Goal: Task Accomplishment & Management: Use online tool/utility

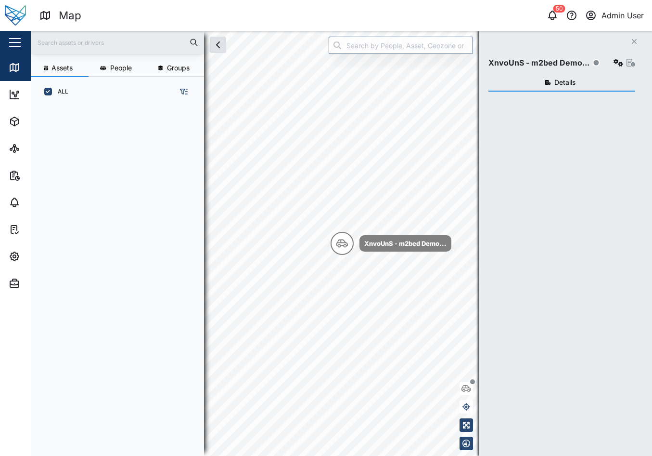
scroll to position [338, 151]
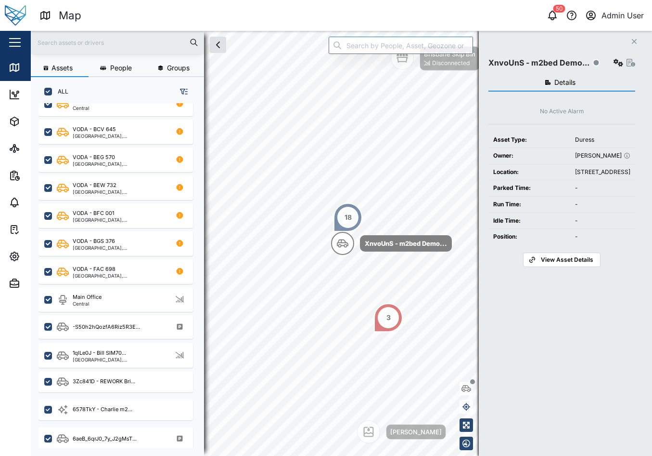
scroll to position [433, 0]
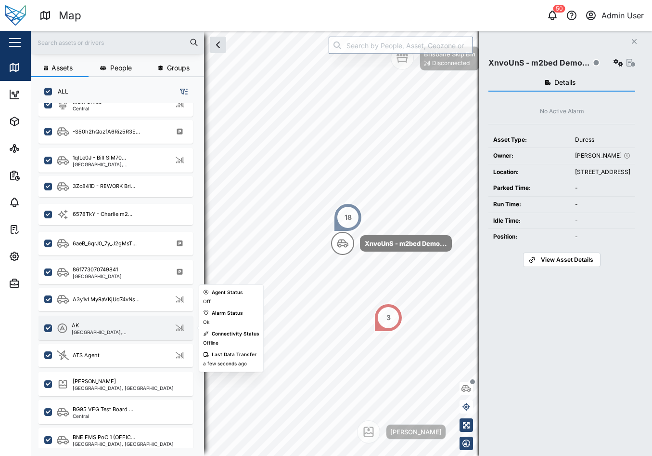
click at [118, 339] on div "AK [GEOGRAPHIC_DATA], [GEOGRAPHIC_DATA]" at bounding box center [116, 327] width 155 height 25
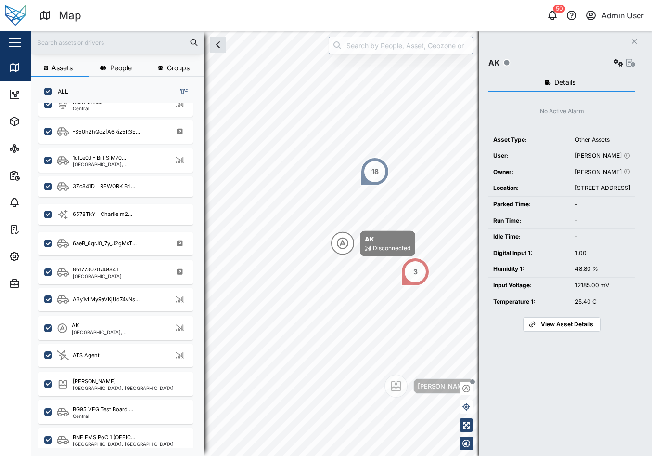
click at [620, 64] on icon "button" at bounding box center [619, 63] width 10 height 8
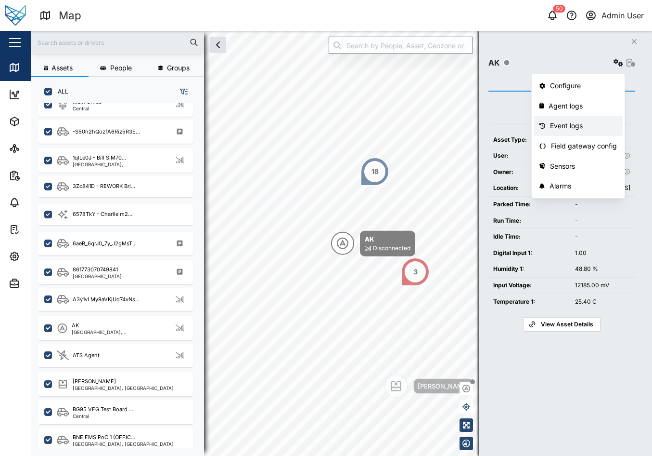
click at [572, 122] on div "Event logs" at bounding box center [583, 125] width 67 height 11
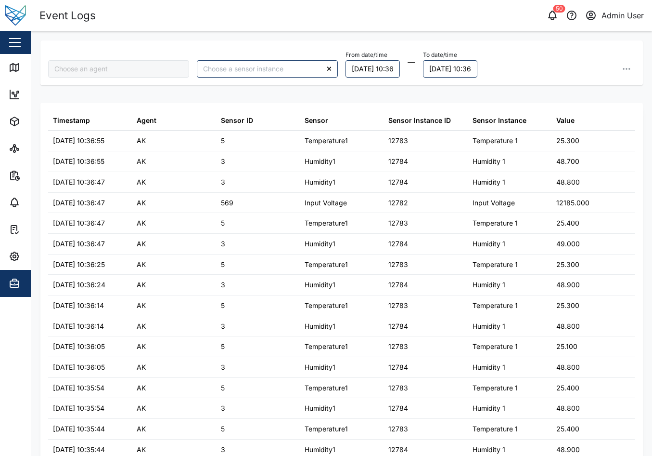
type input "AK"
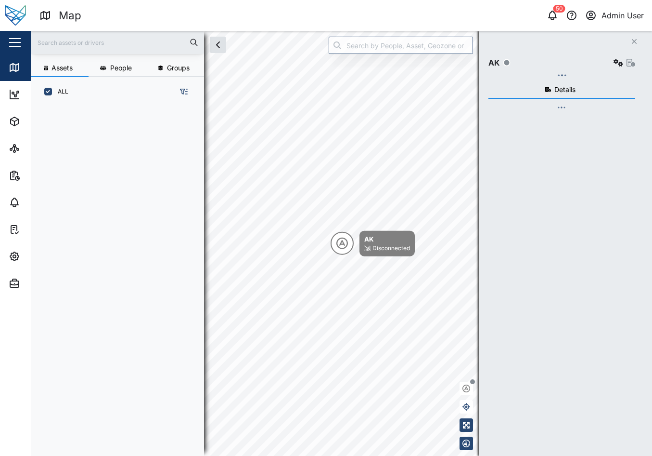
scroll to position [338, 151]
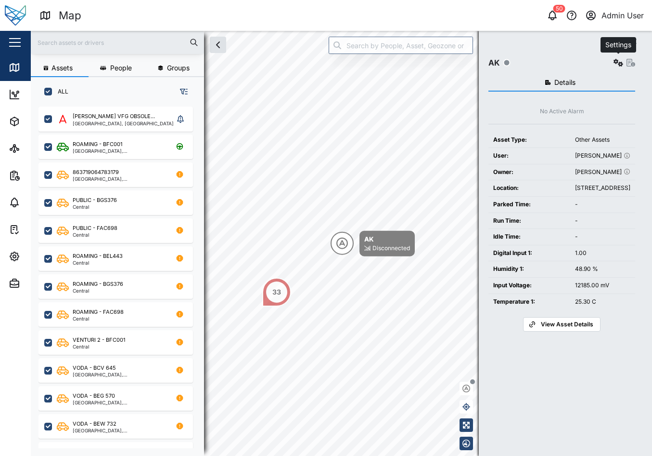
click at [615, 62] on icon "button" at bounding box center [619, 63] width 10 height 8
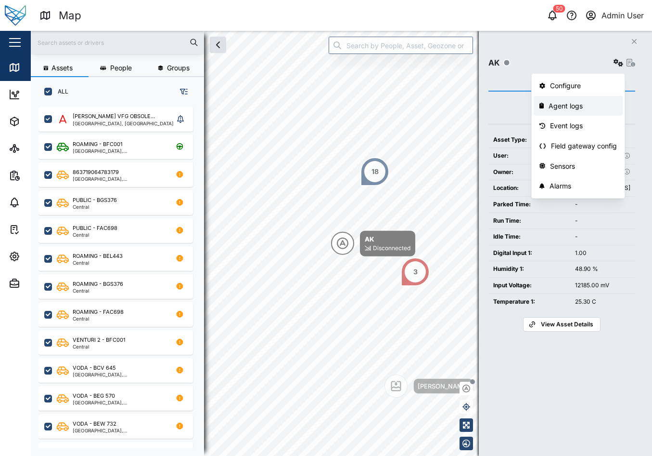
click at [575, 102] on div "Agent logs" at bounding box center [583, 106] width 68 height 11
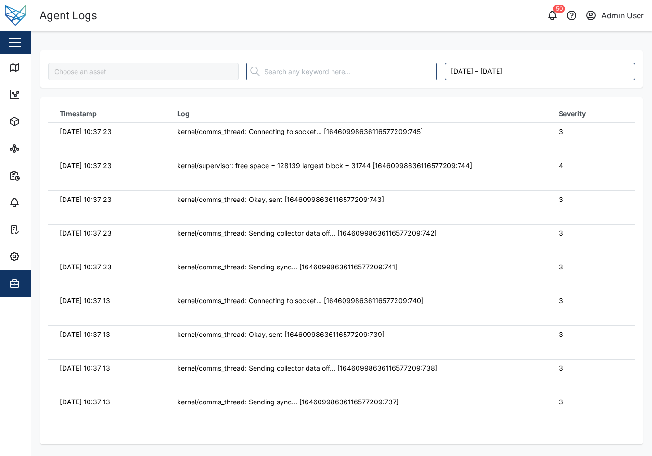
type input "AK"
click at [412, 107] on th "Log" at bounding box center [357, 114] width 382 height 18
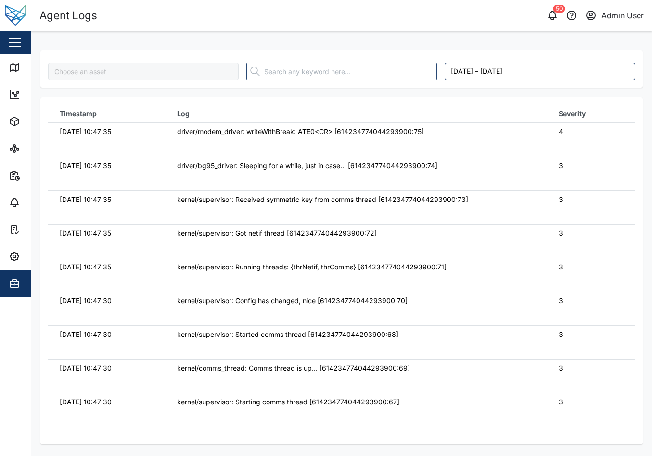
type input "Jq4pAZiO5yurAwQG9--13SWKP0GO1XWcGPoAZFKGJ0w"
drag, startPoint x: 156, startPoint y: 42, endPoint x: 132, endPoint y: 70, distance: 36.5
click at [156, 42] on div "Jq4pAZiO5yurAwQG9--13SWKP0GO1XWcGPoAZFKGJ0w October 7, 2025 – October 14, 2025 …" at bounding box center [341, 242] width 603 height 404
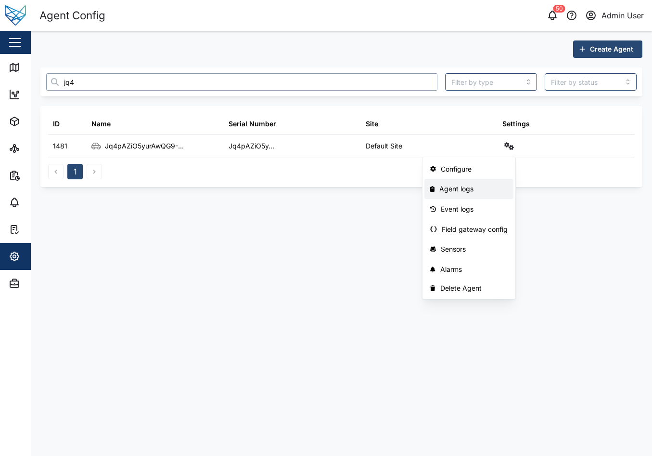
click at [138, 83] on input "jq4" at bounding box center [241, 81] width 391 height 17
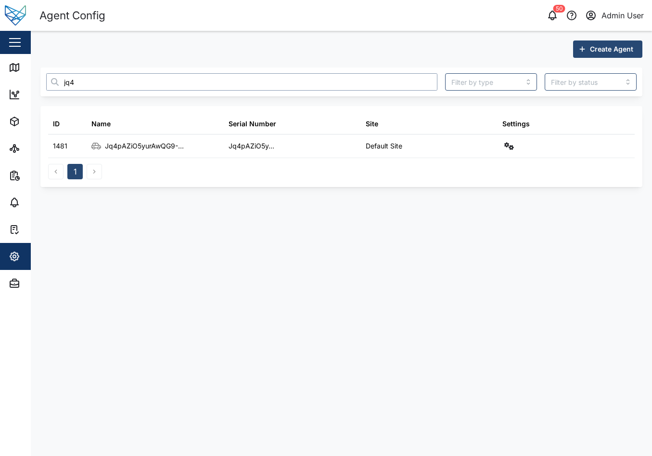
click at [138, 83] on input "jq4" at bounding box center [241, 81] width 391 height 17
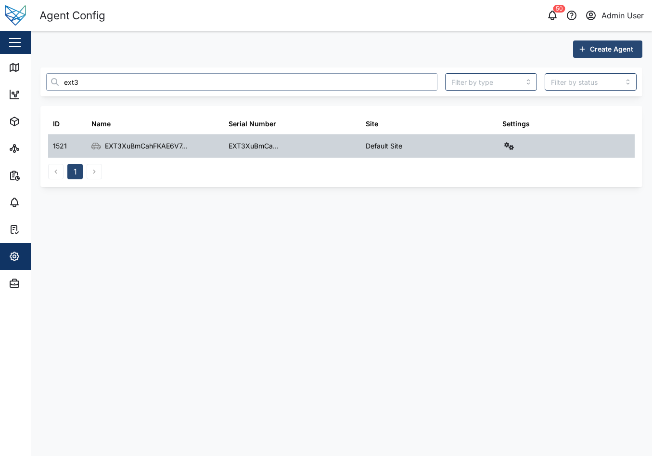
type input "ext3"
click at [504, 141] on button "button" at bounding box center [509, 145] width 13 height 13
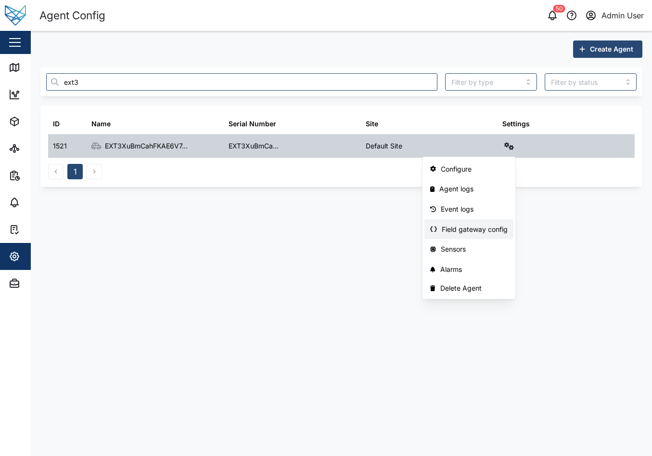
click at [485, 231] on div "Field gateway config" at bounding box center [475, 229] width 66 height 11
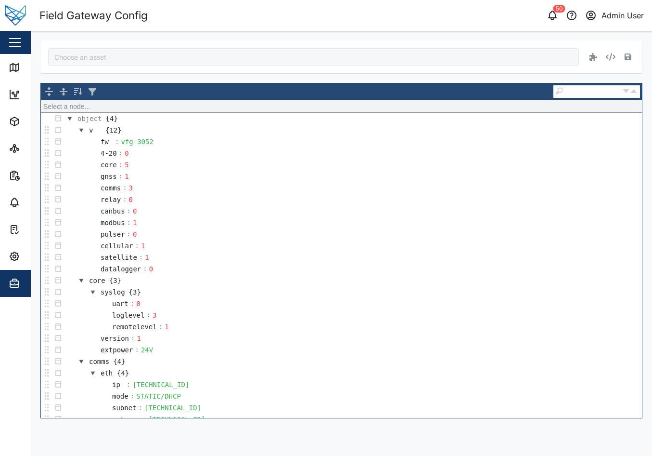
type input "EXT3XuBmCahFKAE6V7Szkb1TLgI5wpusZW-0DlL3IDo"
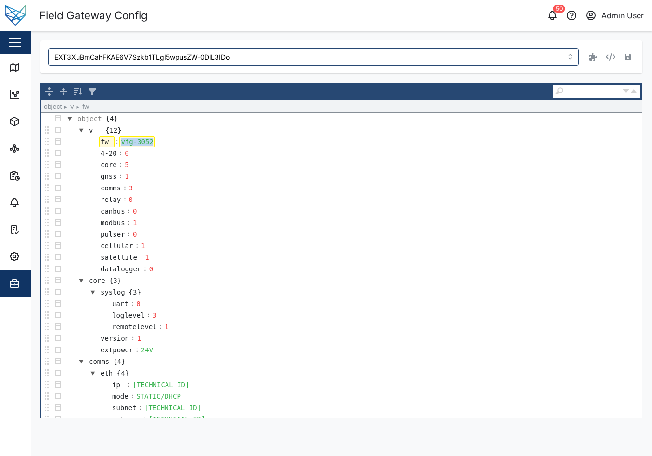
drag, startPoint x: 150, startPoint y: 142, endPoint x: 113, endPoint y: 143, distance: 37.6
click at [113, 143] on tr "fw : vfg-3052" at bounding box center [121, 142] width 68 height 12
paste div
click at [627, 52] on button "button" at bounding box center [628, 56] width 13 height 13
click at [268, 57] on input "EXT3XuBmCahFKAE6V7Szkb1TLgI5wpusZW-0DlL3IDo" at bounding box center [313, 56] width 531 height 17
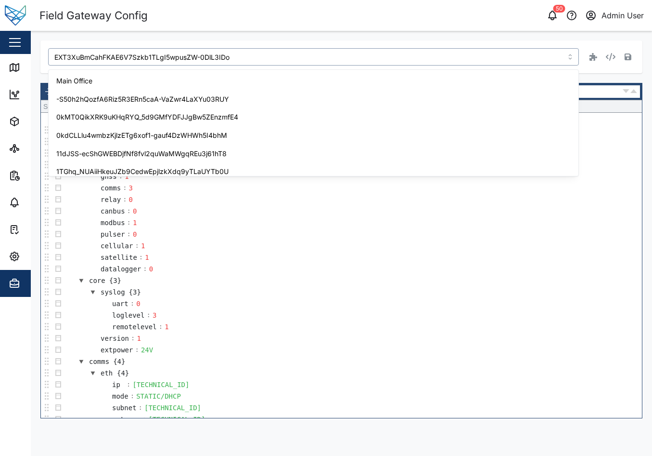
click at [268, 57] on input "EXT3XuBmCahFKAE6V7Szkb1TLgI5wpusZW-0DlL3IDo" at bounding box center [313, 56] width 531 height 17
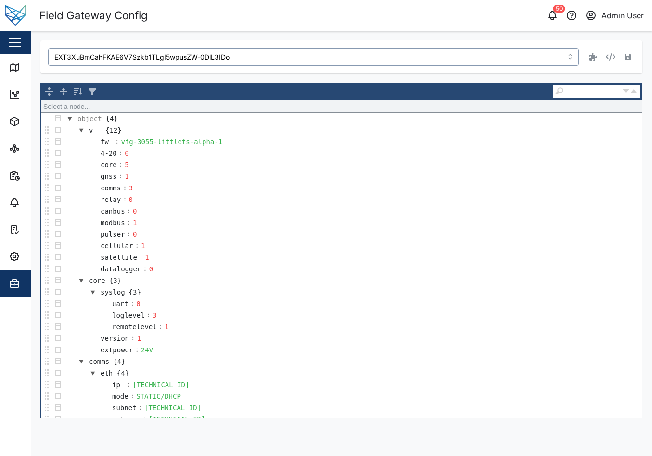
click at [268, 57] on input "EXT3XuBmCahFKAE6V7Szkb1TLgI5wpusZW-0DlL3IDo" at bounding box center [313, 56] width 531 height 17
click at [251, 57] on input "0kdCLLlu4wmbzKjlzETg6xof1-gauf4DzWHWh5I4bhM" at bounding box center [313, 56] width 531 height 17
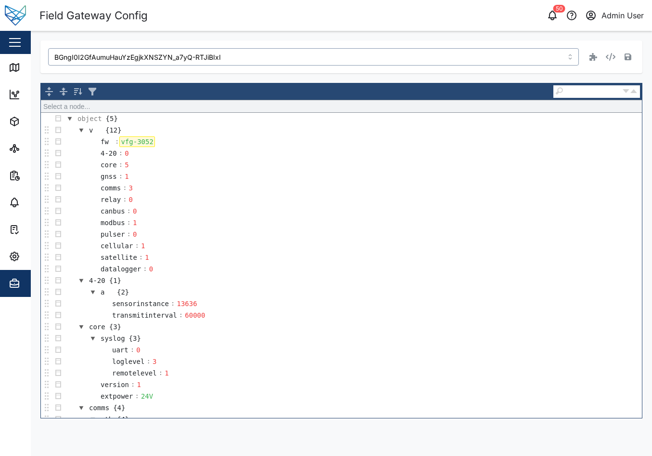
type input "BGngI0I2GfAumuHauYzEgjkXNSZYN_a7yQ-RTJiBIxI"
click at [148, 143] on div "vfg-3052" at bounding box center [136, 141] width 35 height 11
drag, startPoint x: 150, startPoint y: 142, endPoint x: 115, endPoint y: 143, distance: 35.6
click at [115, 143] on tr "fw : vfg-3052" at bounding box center [121, 142] width 68 height 12
paste div
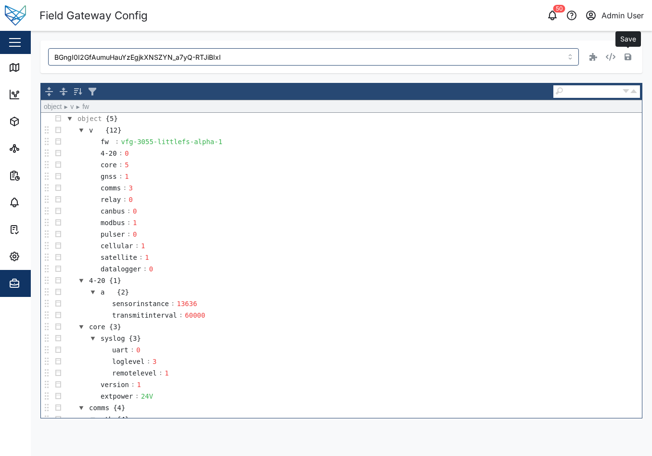
click at [632, 54] on button "button" at bounding box center [628, 56] width 13 height 13
click at [344, 18] on div "Field Gateway Config 50 Admin User" at bounding box center [345, 15] width 613 height 17
